Goal: Check status

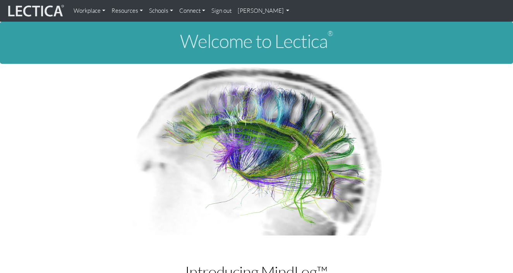
click at [253, 11] on link "[PERSON_NAME]" at bounding box center [263, 10] width 58 height 15
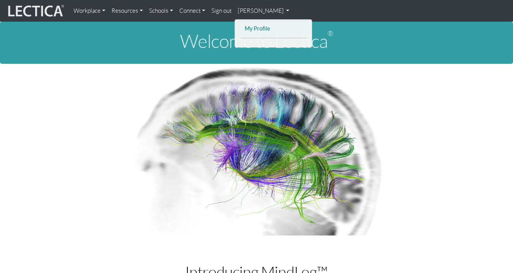
click at [249, 28] on link "My Profile" at bounding box center [274, 29] width 62 height 10
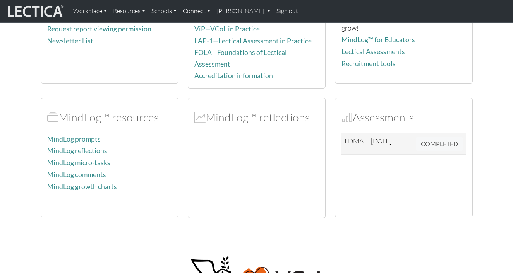
scroll to position [115, 0]
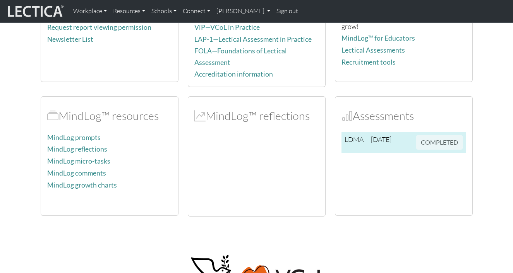
click at [397, 138] on td "[DATE]" at bounding box center [385, 142] width 34 height 21
click at [432, 137] on span "COMPLETED" at bounding box center [439, 141] width 47 height 9
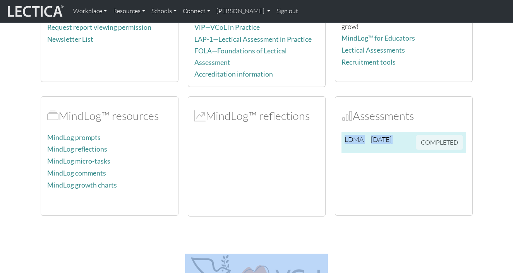
click at [432, 137] on span "COMPLETED" at bounding box center [439, 141] width 47 height 9
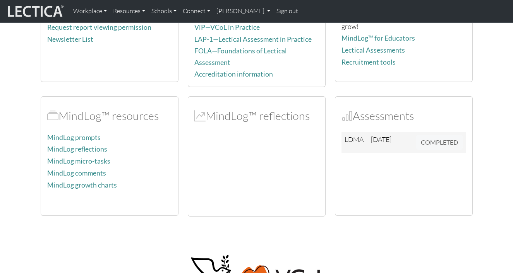
click at [395, 180] on div "LDMA [DATE] COMPLETED" at bounding box center [403, 170] width 125 height 77
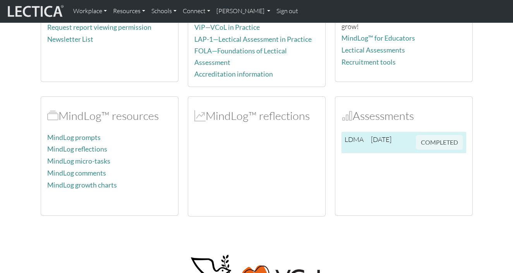
click at [352, 138] on td "LDMA" at bounding box center [354, 142] width 26 height 21
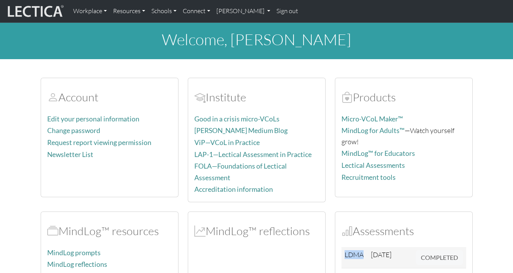
scroll to position [0, 0]
